Goal: Complete application form

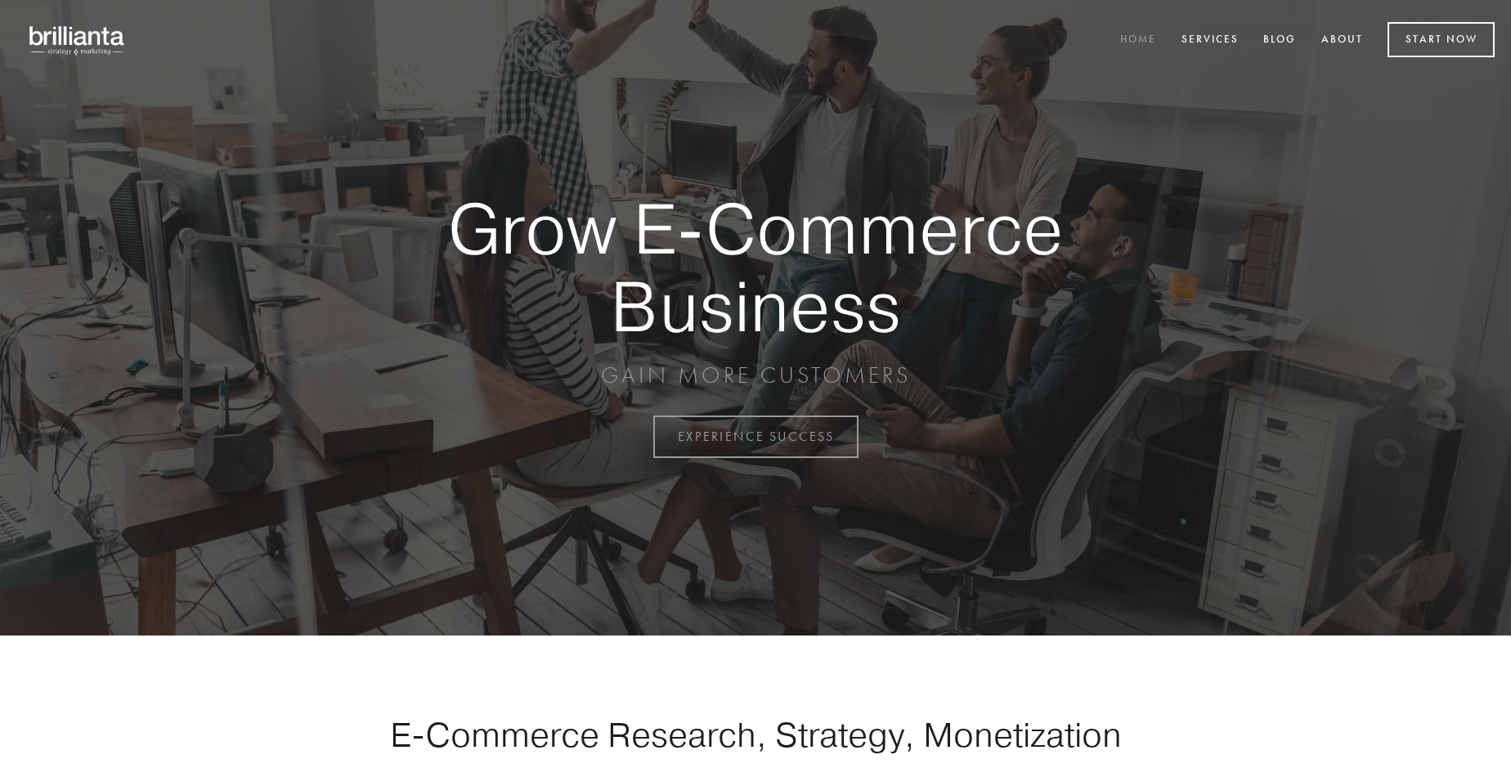
scroll to position [4287, 0]
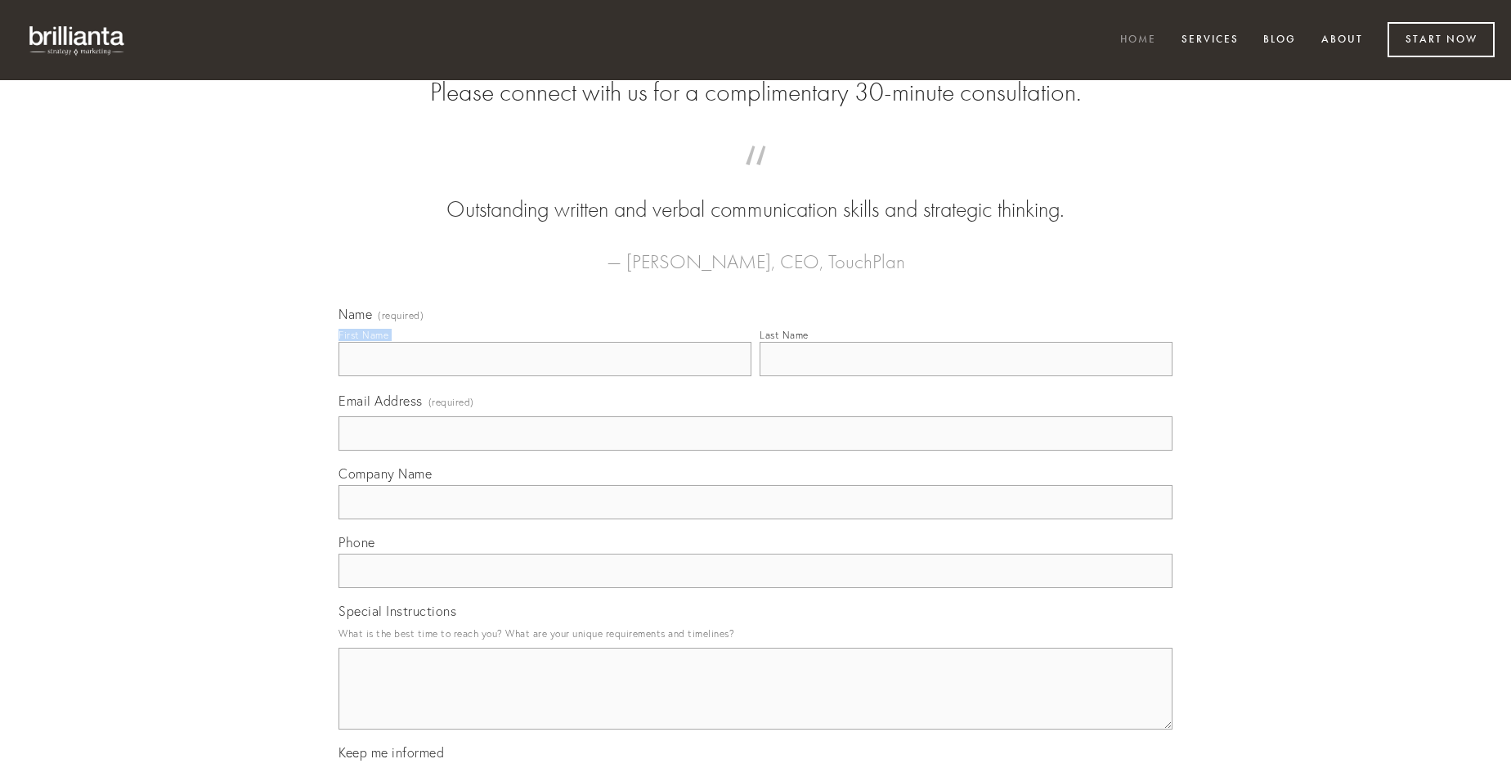
type input "[PERSON_NAME]"
click at [966, 376] on input "Last Name" at bounding box center [966, 359] width 413 height 34
type input "[PERSON_NAME]"
click at [756, 451] on input "Email Address (required)" at bounding box center [756, 433] width 834 height 34
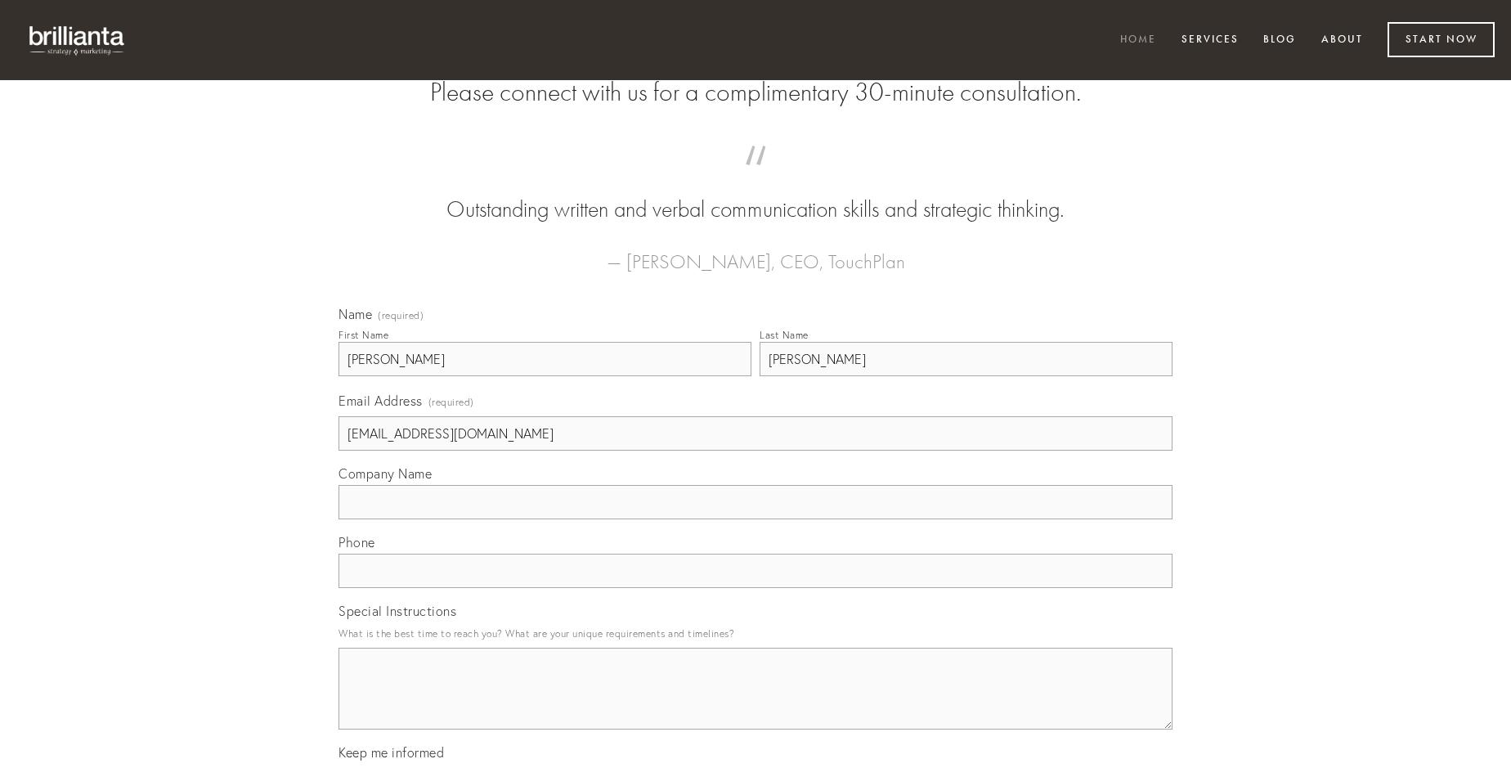
type input "[EMAIL_ADDRESS][DOMAIN_NAME]"
click at [756, 519] on input "Company Name" at bounding box center [756, 502] width 834 height 34
type input "appono"
click at [756, 588] on input "text" at bounding box center [756, 571] width 834 height 34
click at [756, 703] on textarea "Special Instructions" at bounding box center [756, 689] width 834 height 82
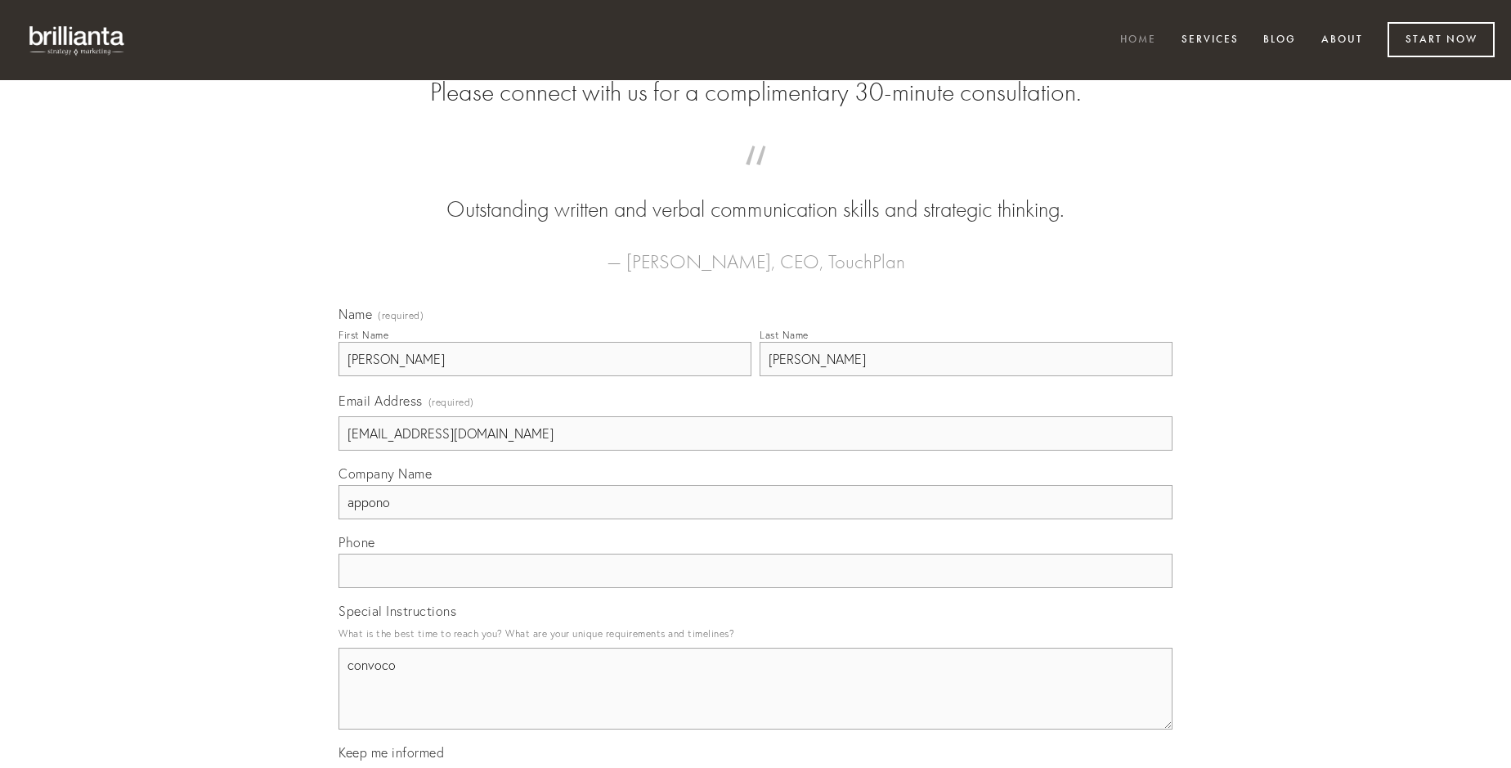
type textarea "convoco"
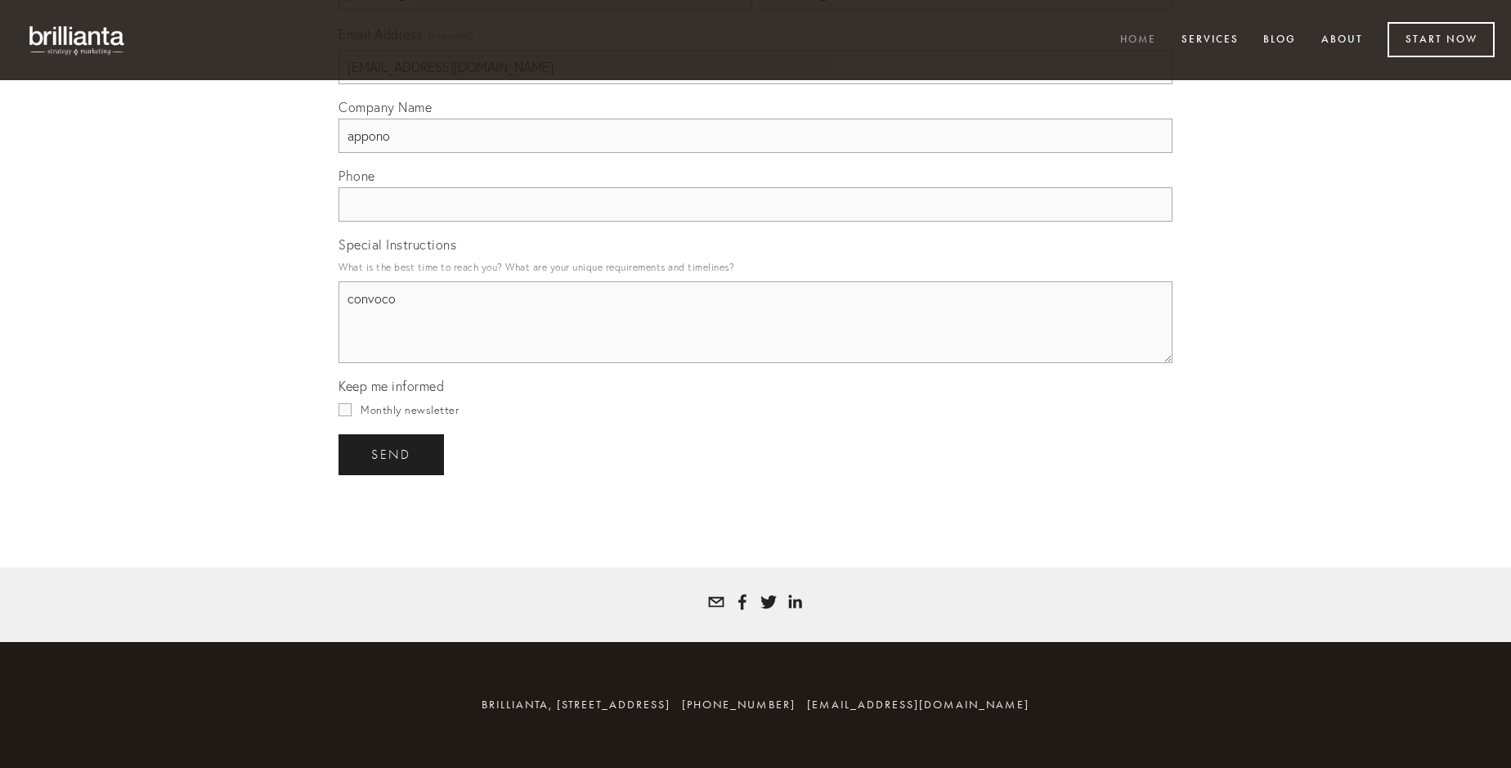
click at [393, 454] on span "send" at bounding box center [391, 454] width 40 height 15
